Goal: Task Accomplishment & Management: Manage account settings

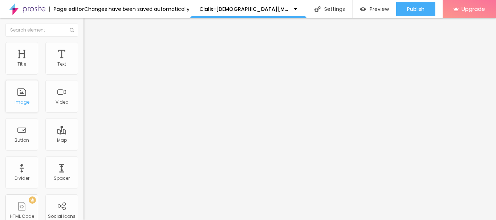
click at [20, 102] on div "Image" at bounding box center [22, 102] width 15 height 5
click at [22, 104] on div "Image" at bounding box center [22, 102] width 15 height 5
click at [19, 140] on div "Button" at bounding box center [22, 140] width 15 height 5
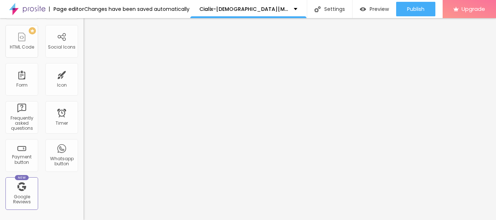
scroll to position [270, 0]
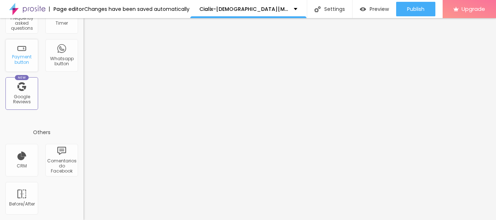
click at [29, 67] on div "Payment button" at bounding box center [21, 55] width 33 height 33
click at [23, 83] on div "New Google Reviews" at bounding box center [21, 93] width 33 height 33
click at [23, 100] on div "Google Reviews" at bounding box center [21, 99] width 29 height 11
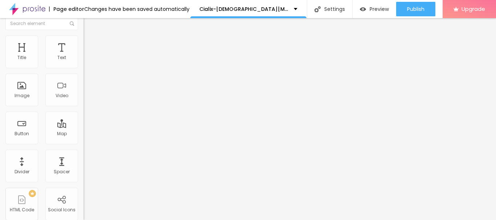
scroll to position [0, 0]
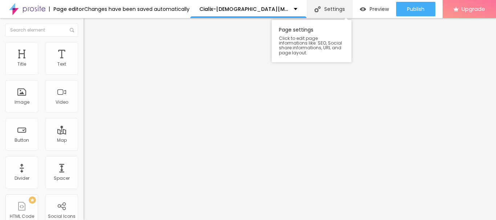
click at [325, 6] on div "Settings" at bounding box center [329, 9] width 45 height 18
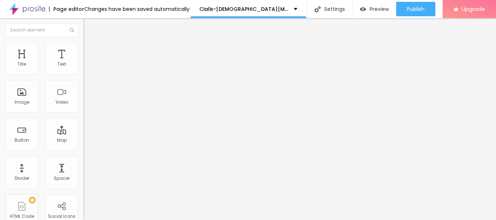
paste input "Cialix [DEMOGRAPHIC_DATA][MEDICAL_DATA]™: Review Uncovering Reviews, Benefits A…"
type input "Cialix [DEMOGRAPHIC_DATA][MEDICAL_DATA]™: Review Uncovering Reviews, Benefits A…"
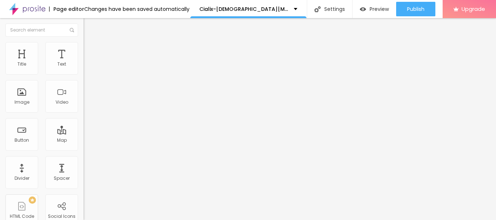
paste textarea "Cialix [DEMOGRAPHIC_DATA][MEDICAL_DATA]: A Powerful Formula for Energy, Stamina…"
type textarea "Cialix [DEMOGRAPHIC_DATA][MEDICAL_DATA]: A Powerful Formula for Energy, Stamina…"
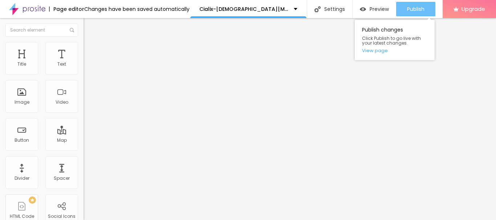
click at [408, 13] on div "Publish" at bounding box center [415, 9] width 17 height 15
click at [370, 52] on link "View page" at bounding box center [394, 50] width 65 height 5
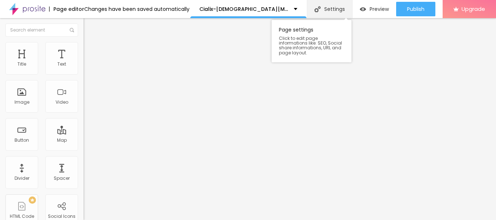
click at [333, 13] on div "Settings" at bounding box center [329, 9] width 45 height 18
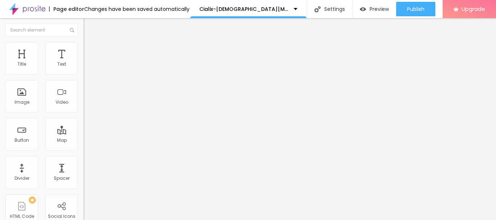
drag, startPoint x: 234, startPoint y: 99, endPoint x: 169, endPoint y: 92, distance: 65.7
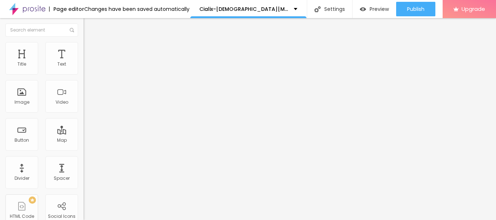
type input "Cialix [DEMOGRAPHIC_DATA] ™: Review Uncovering Reviews, Benefits Analysis!!$49"
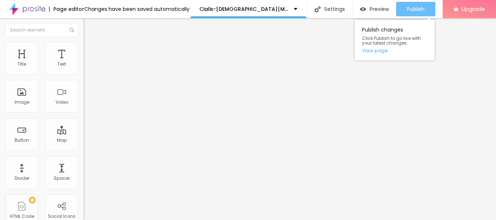
click at [413, 11] on span "Publish" at bounding box center [415, 9] width 17 height 6
